Goal: Find specific page/section: Find specific page/section

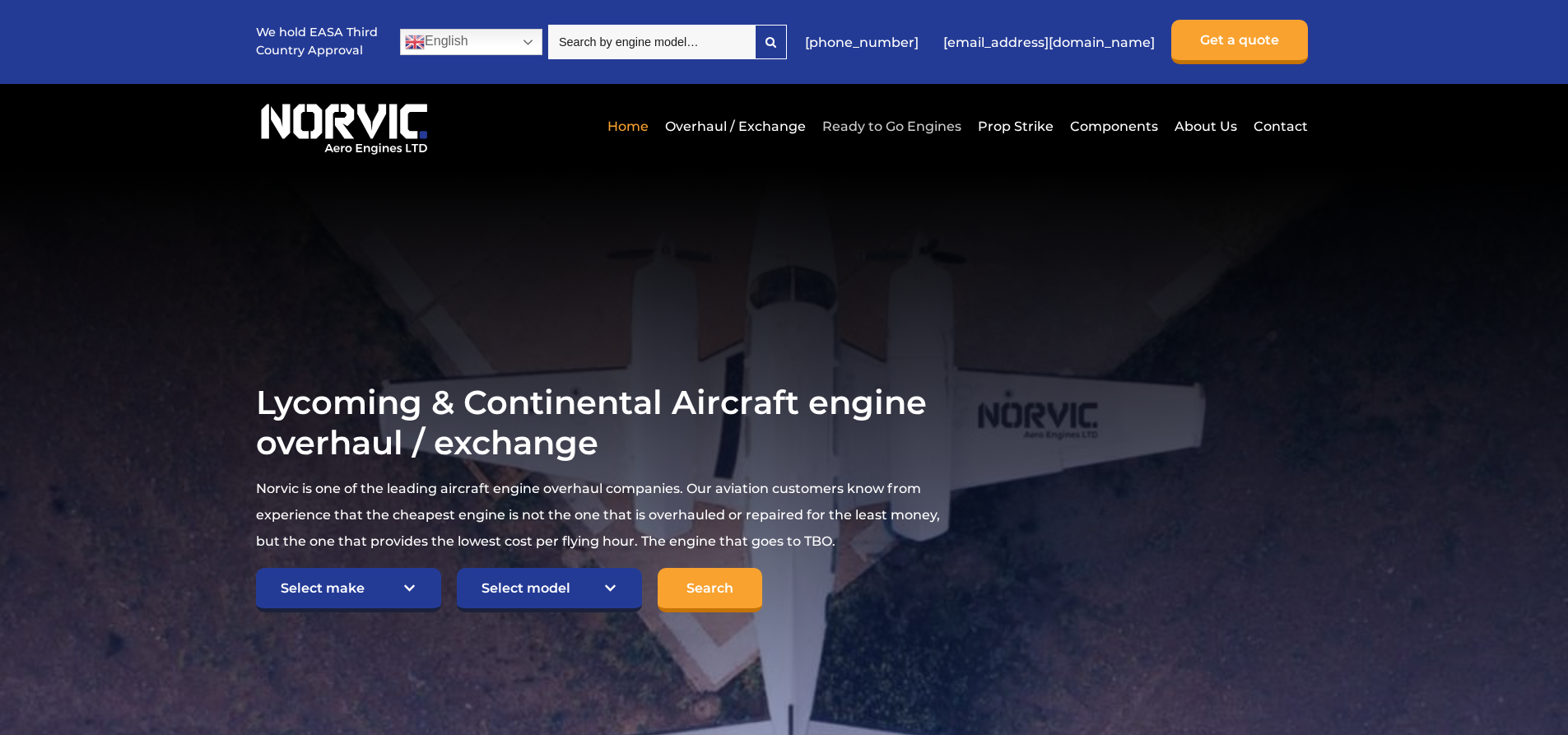
click at [904, 119] on link "Ready to Go Engines" at bounding box center [891, 126] width 147 height 40
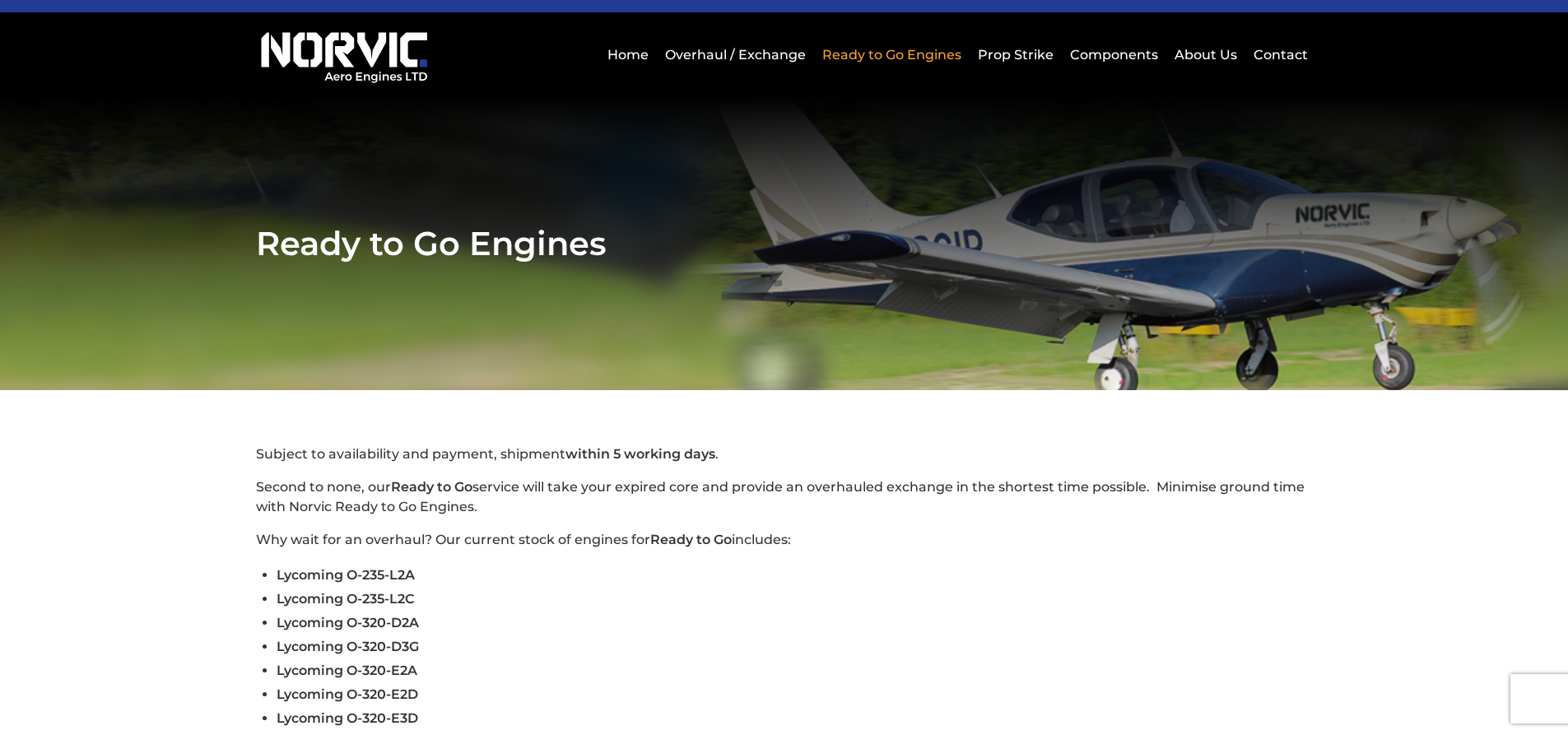
scroll to position [33, 0]
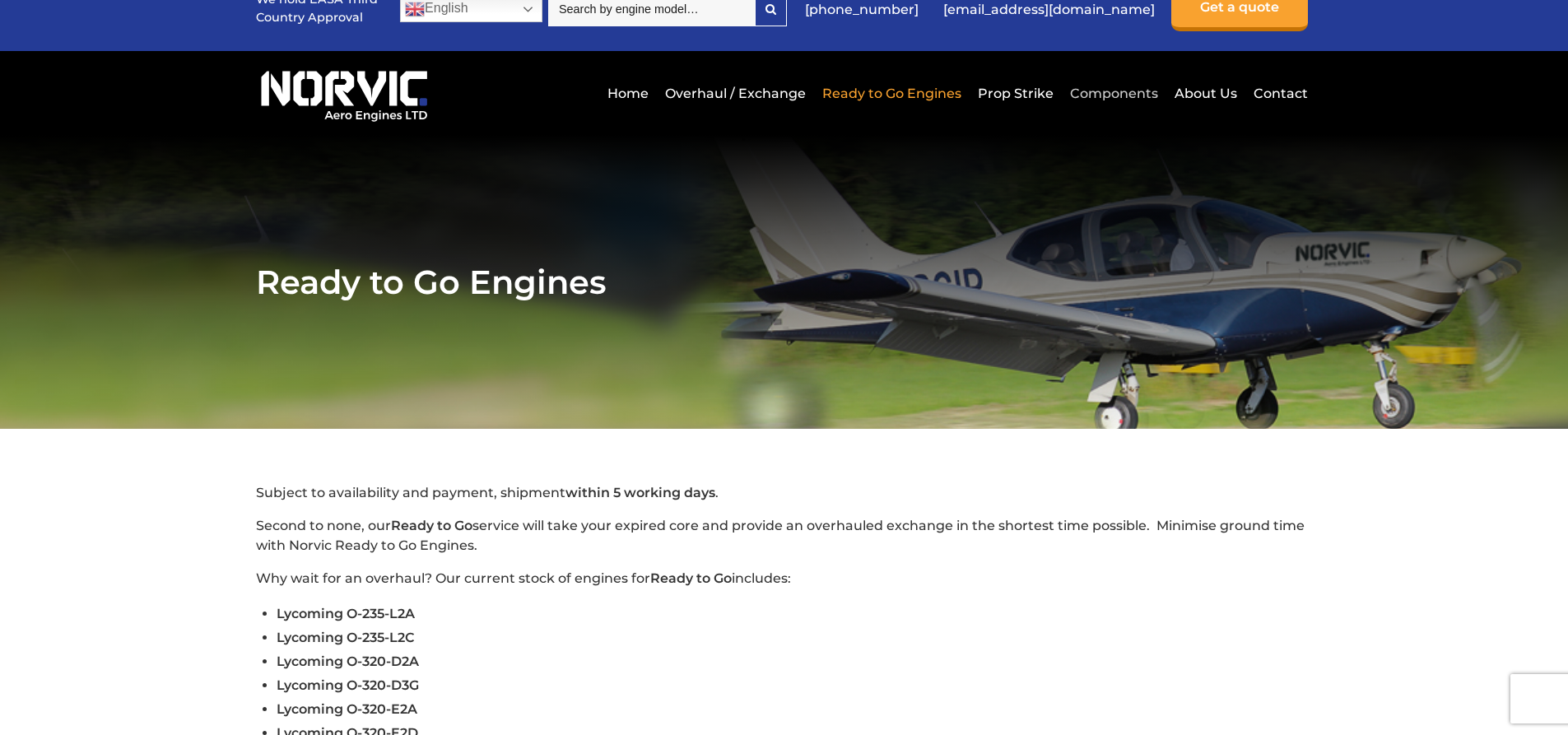
click at [1134, 93] on link "Components" at bounding box center [1114, 93] width 97 height 40
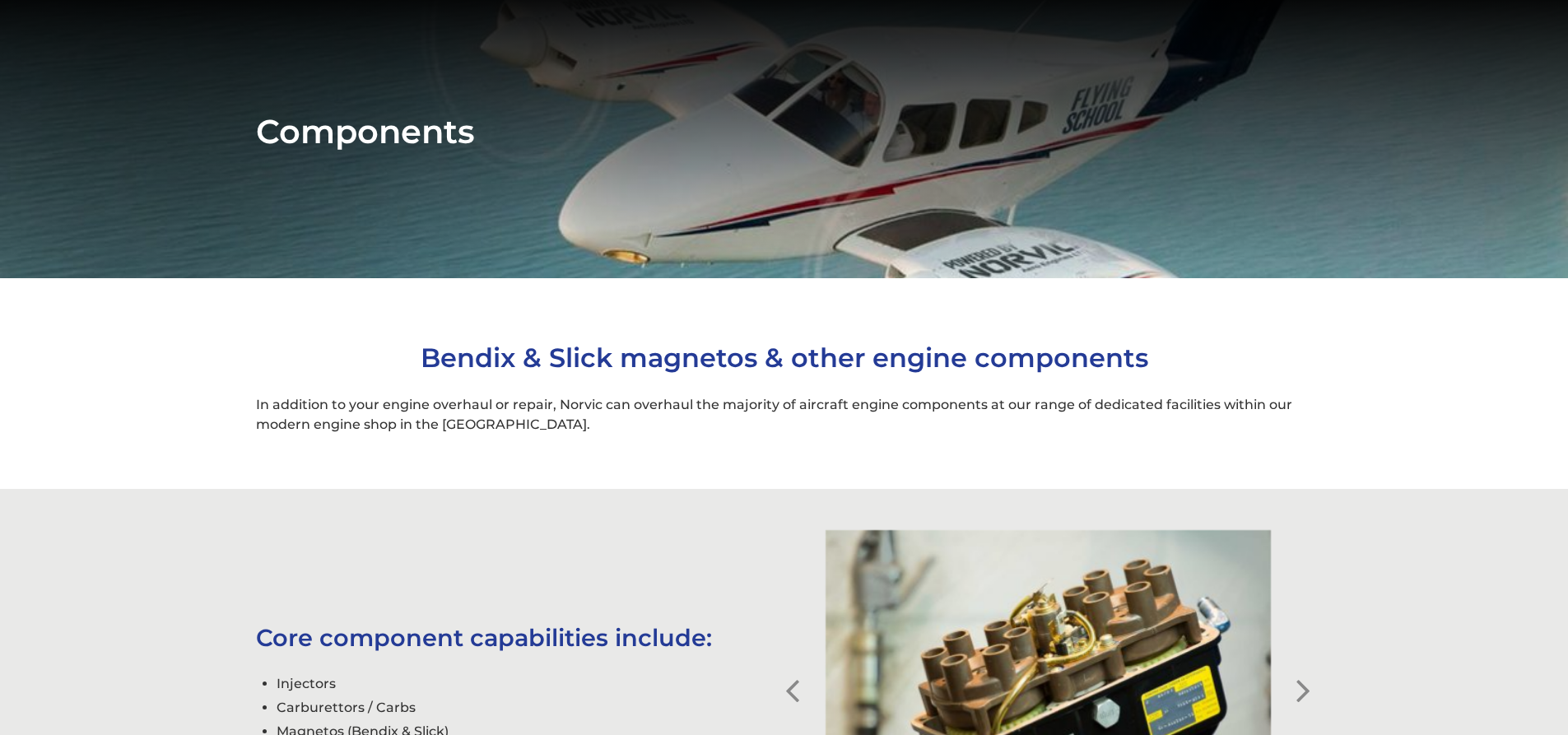
scroll to position [198, 0]
